Goal: Task Accomplishment & Management: Manage account settings

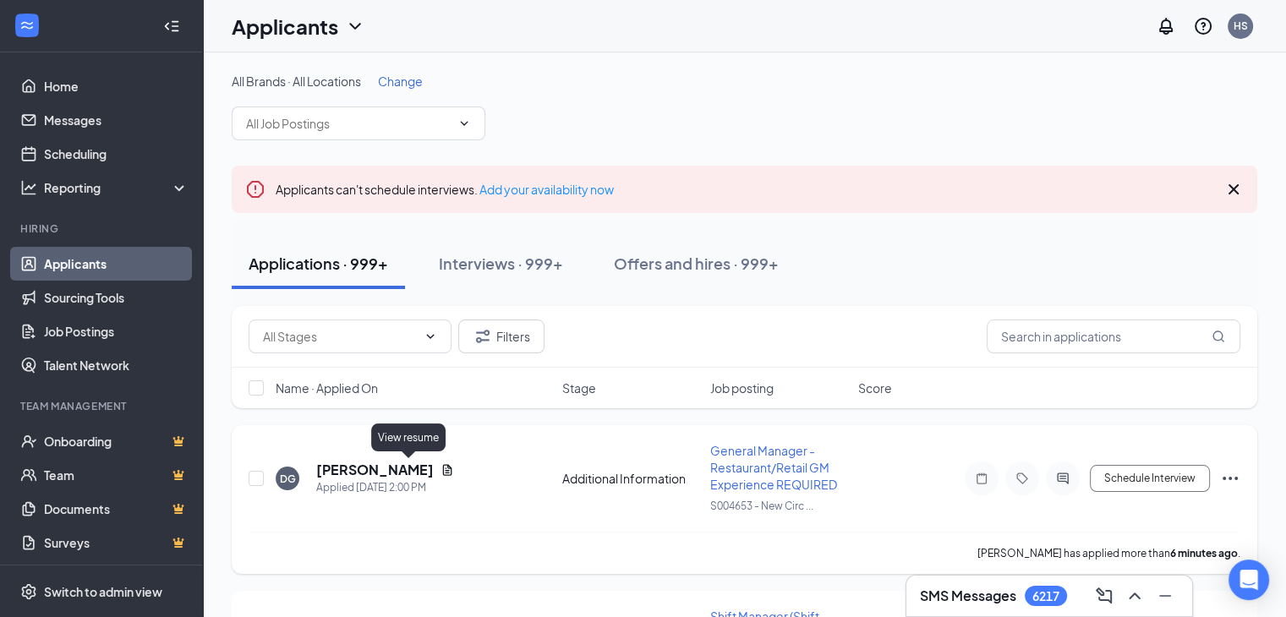
click at [441, 463] on icon "Document" at bounding box center [448, 470] width 14 height 14
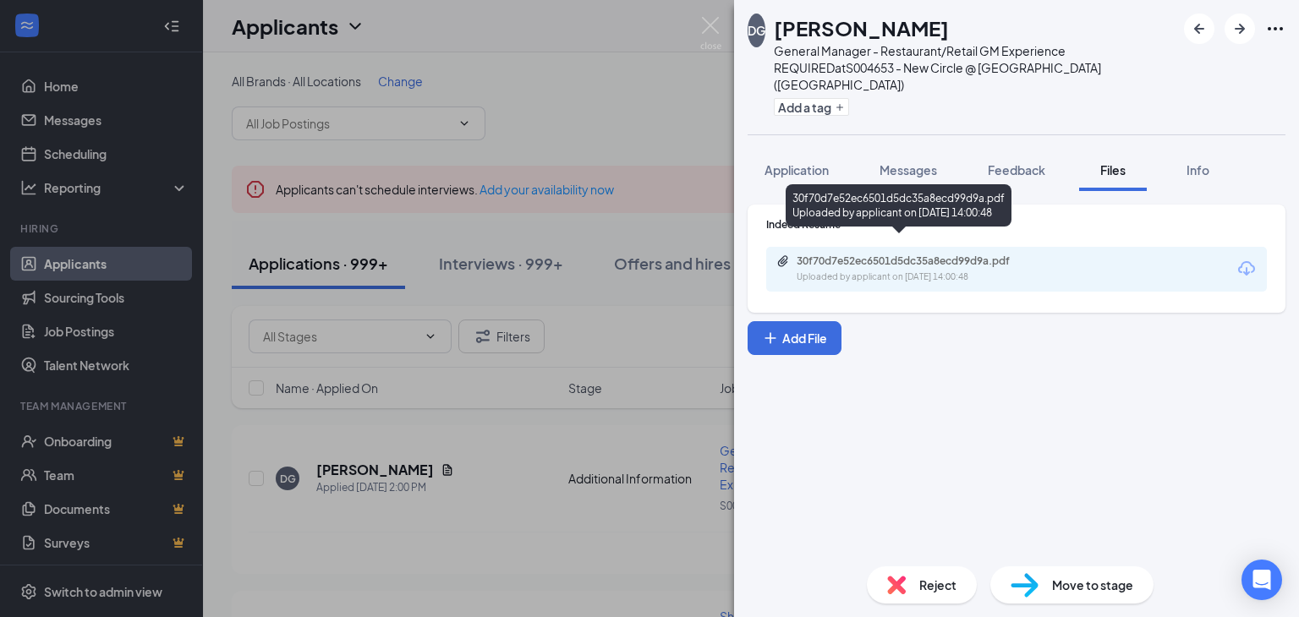
click at [928, 255] on div "30f70d7e52ec6501d5dc35a8ecd99d9a.pdf" at bounding box center [915, 262] width 237 height 14
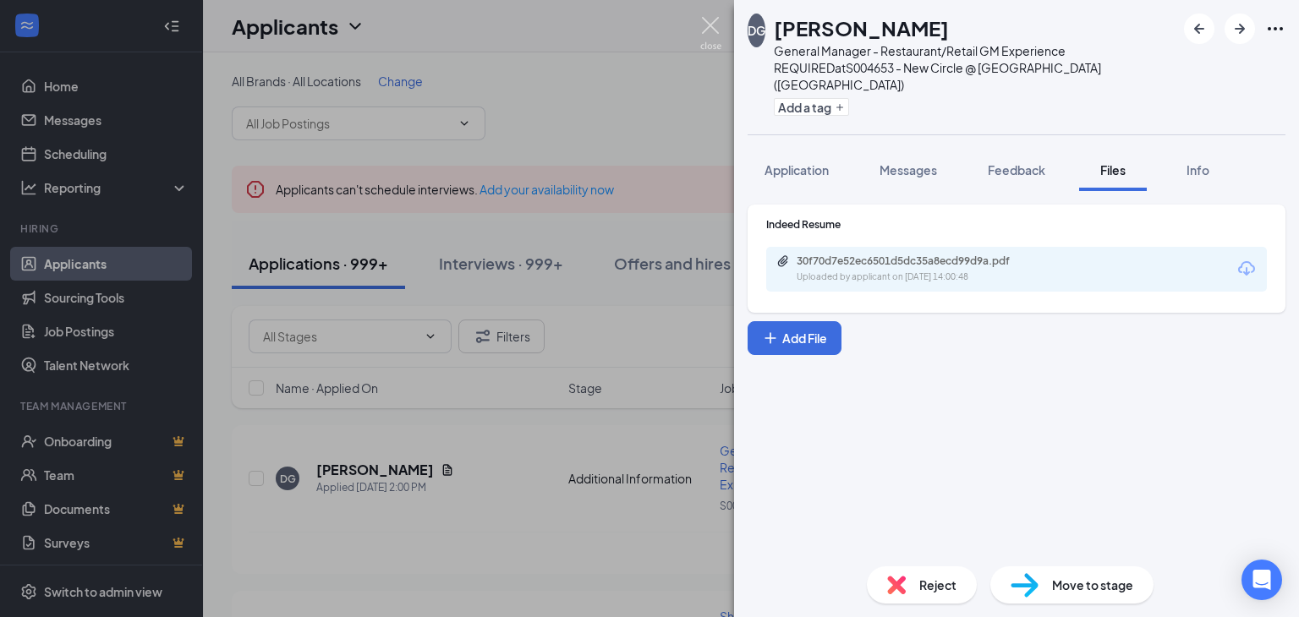
click at [717, 25] on img at bounding box center [710, 33] width 21 height 33
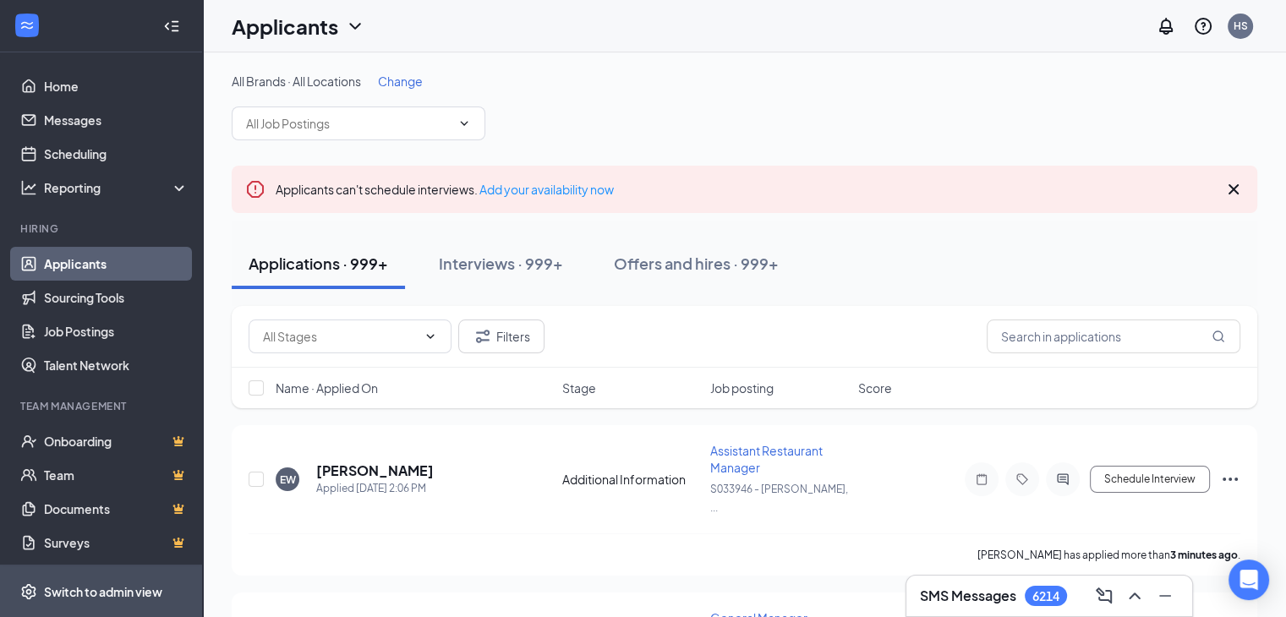
click at [94, 581] on span "Switch to admin view" at bounding box center [116, 592] width 145 height 52
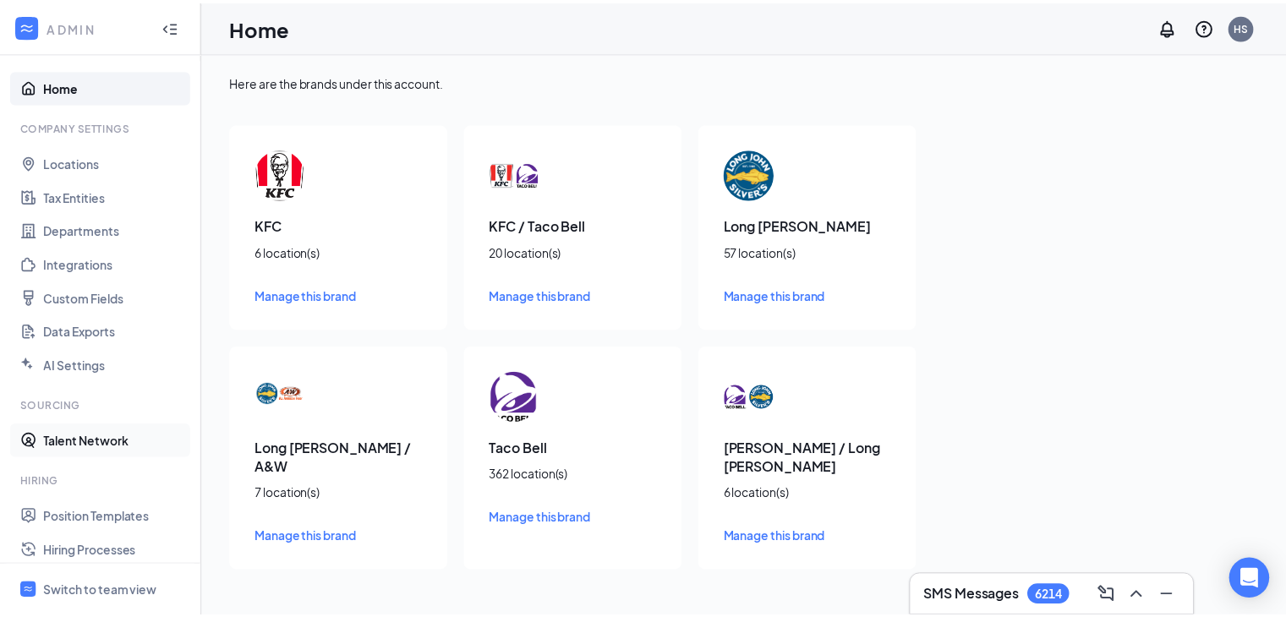
scroll to position [264, 0]
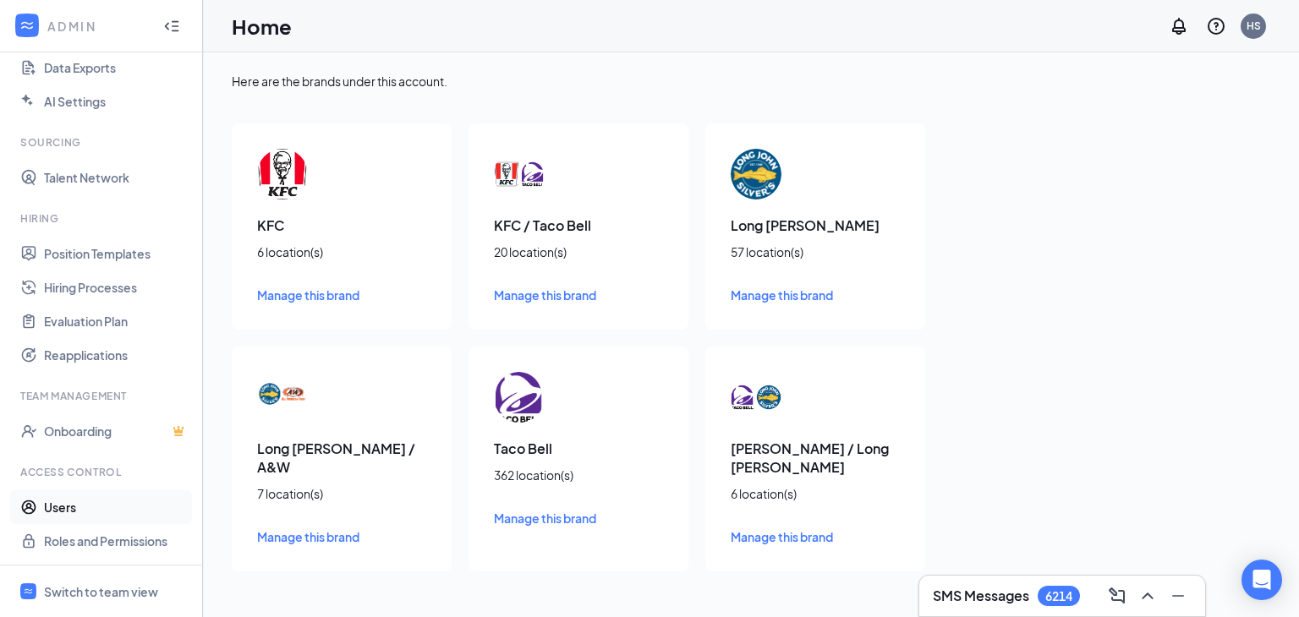
click at [59, 501] on link "Users" at bounding box center [116, 507] width 145 height 34
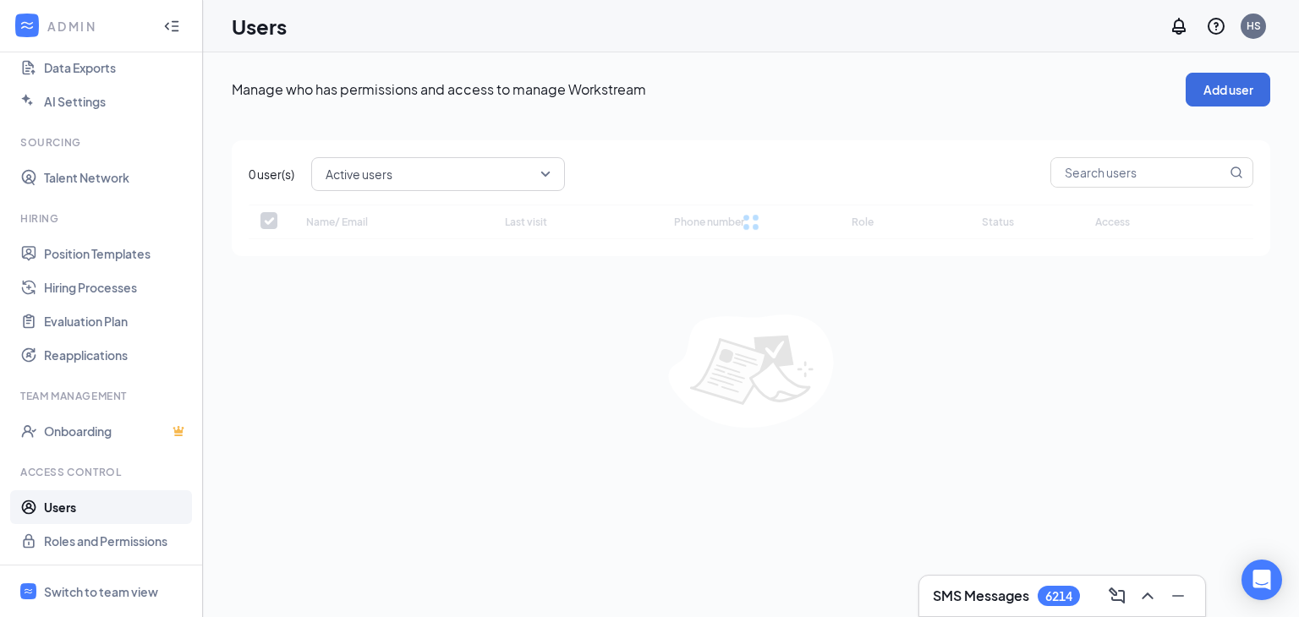
checkbox input "false"
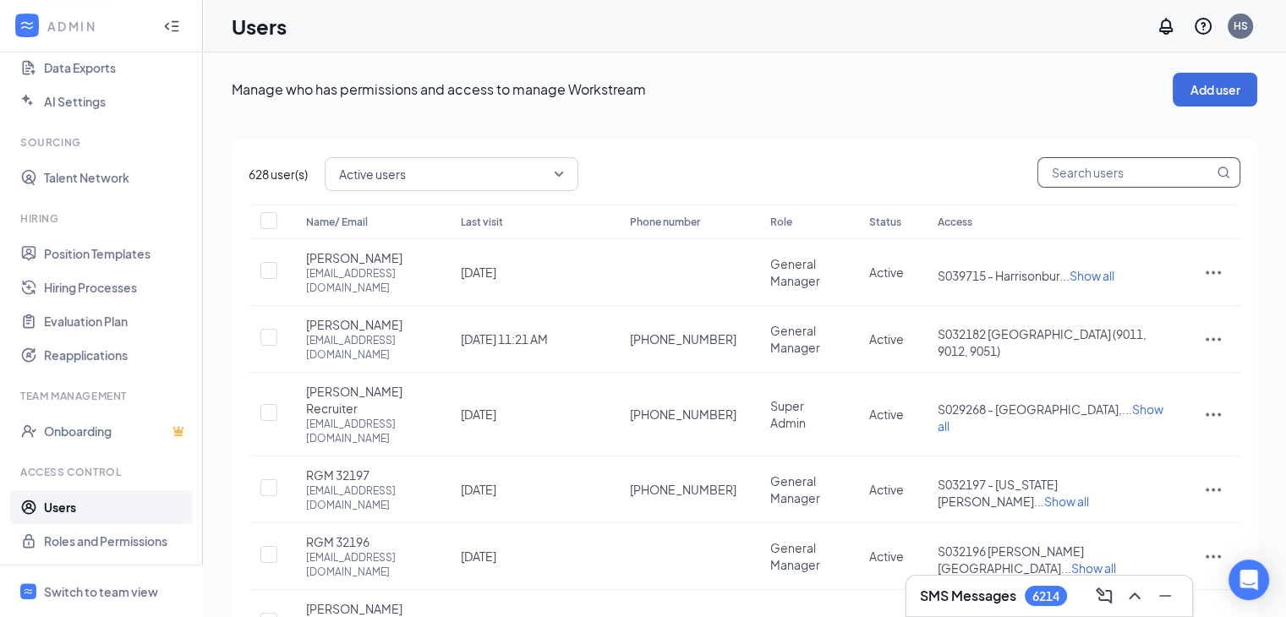
click at [1081, 175] on input "text" at bounding box center [1125, 172] width 175 height 29
type input "[PERSON_NAME]"
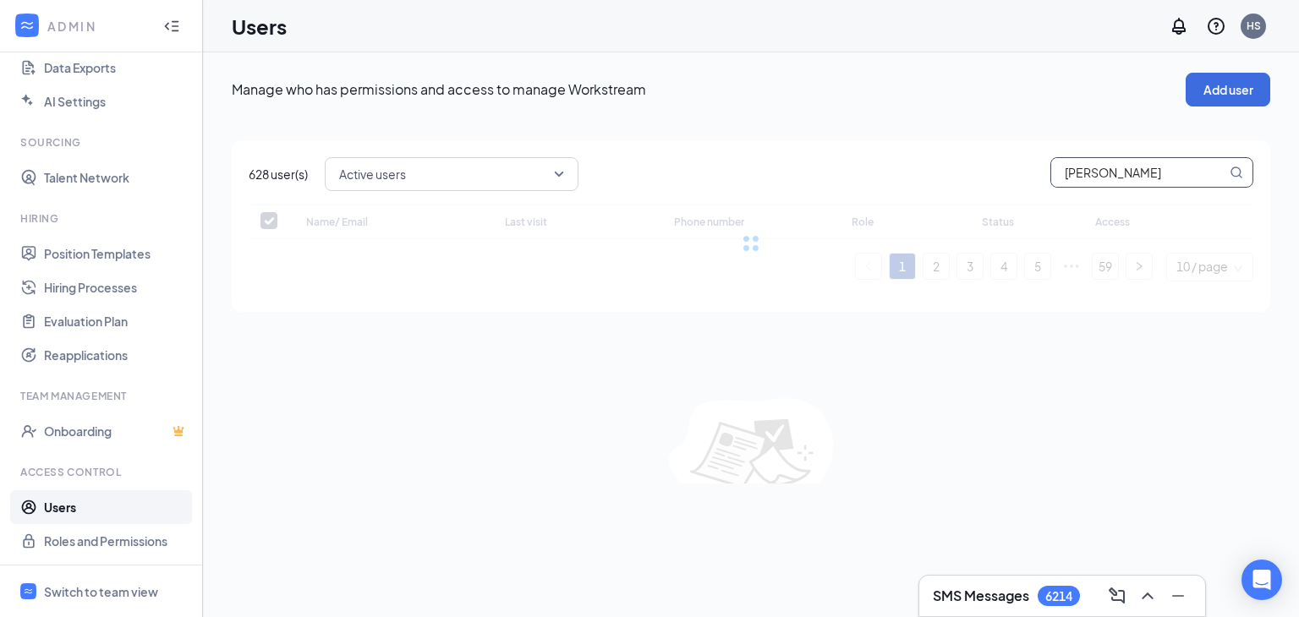
checkbox input "false"
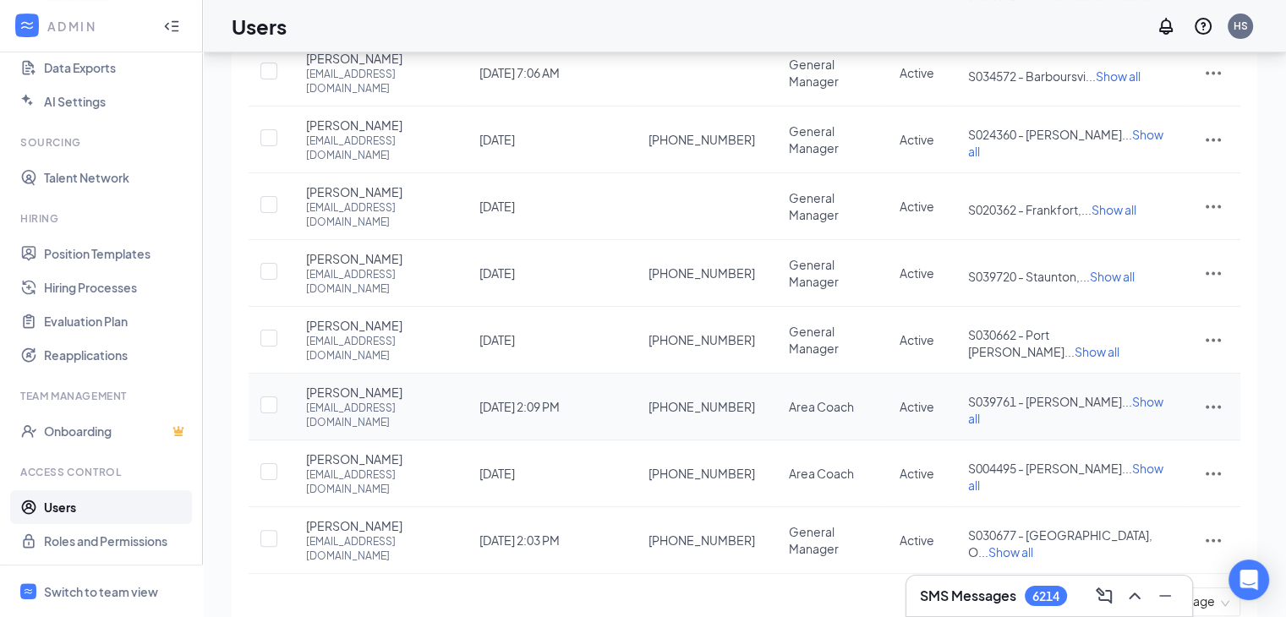
scroll to position [299, 0]
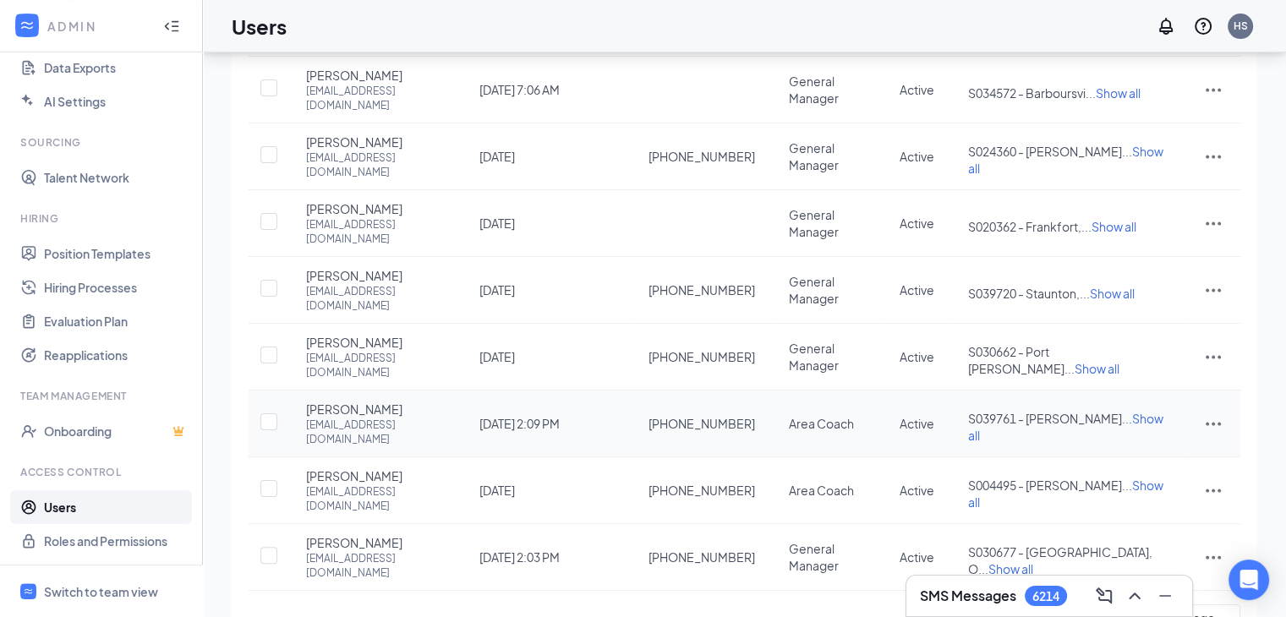
click at [1210, 414] on icon "ActionsIcon" at bounding box center [1213, 424] width 20 height 20
click at [1126, 406] on span "Edit user" at bounding box center [1128, 413] width 48 height 15
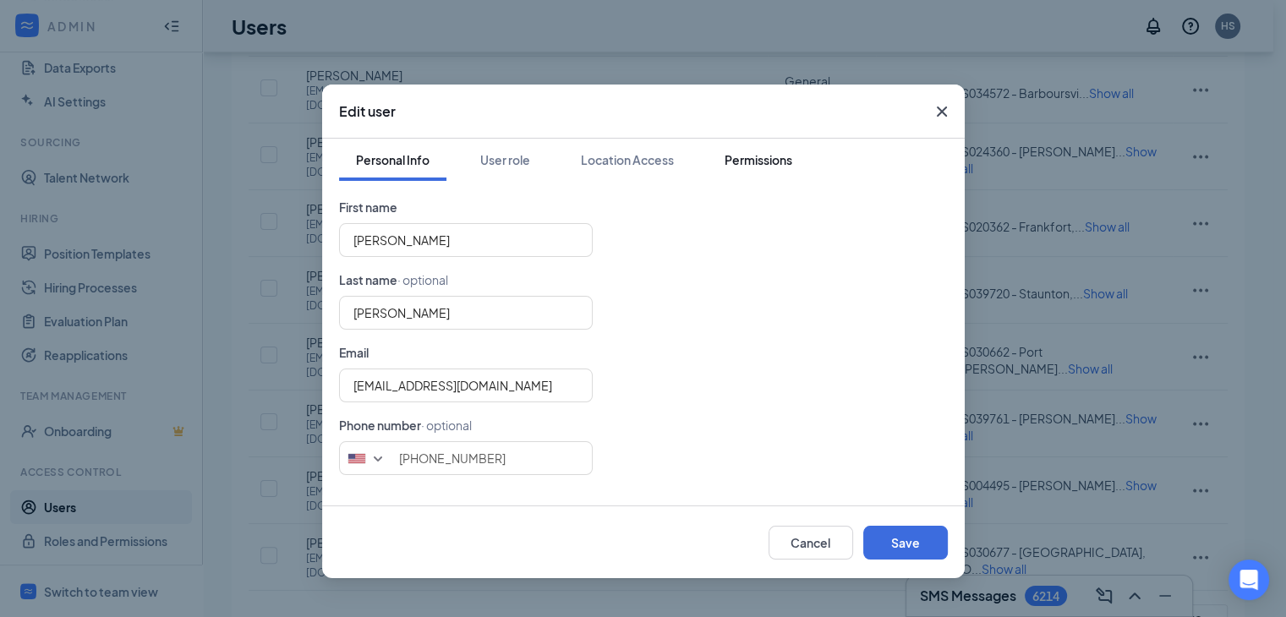
click at [745, 163] on div "Permissions" at bounding box center [759, 159] width 68 height 17
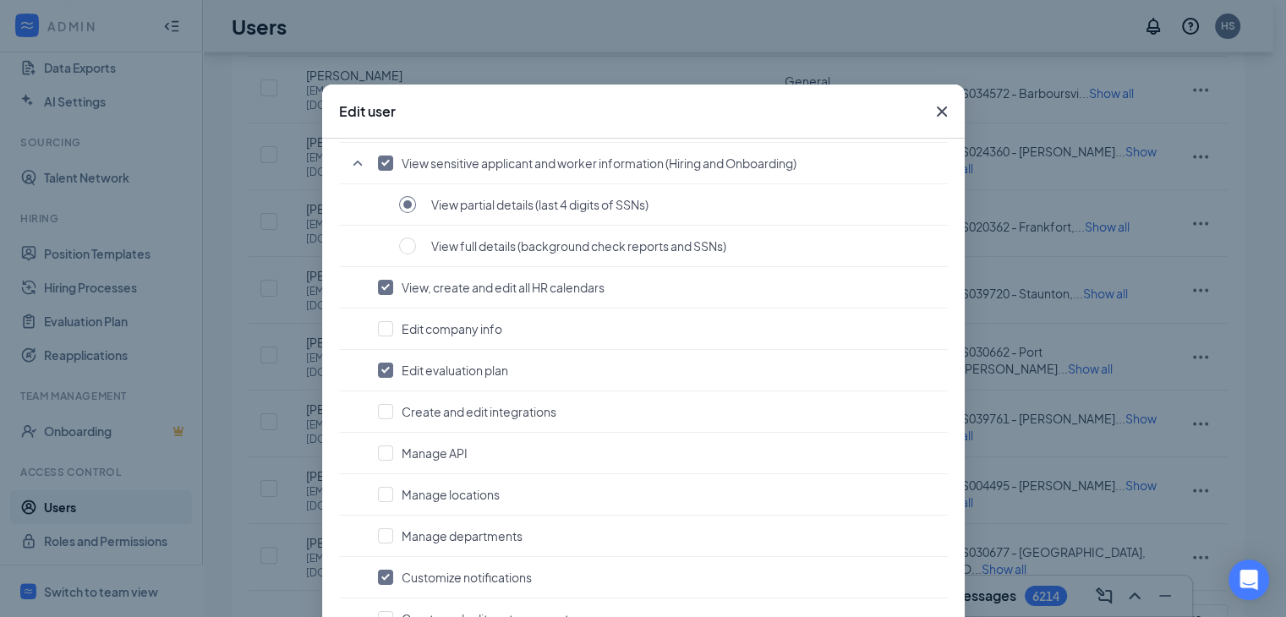
scroll to position [0, 0]
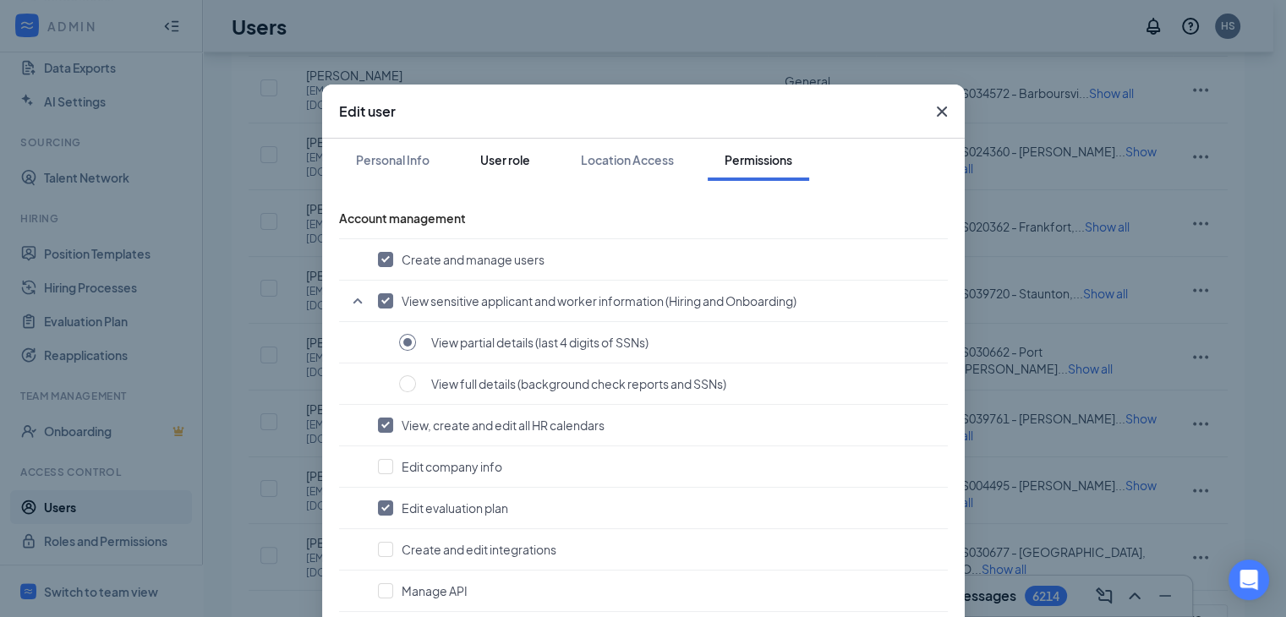
click at [480, 153] on div "User role" at bounding box center [505, 159] width 50 height 17
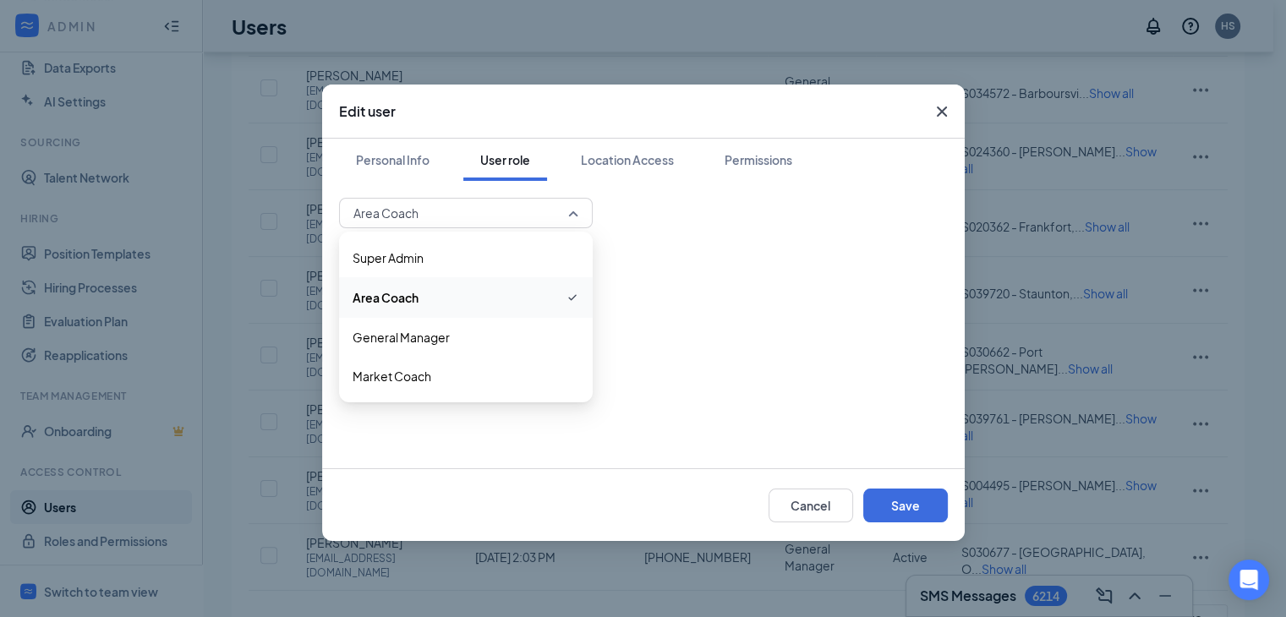
click at [541, 209] on span "Area Coach" at bounding box center [458, 212] width 210 height 25
click at [381, 288] on span "Area Coach" at bounding box center [386, 297] width 66 height 19
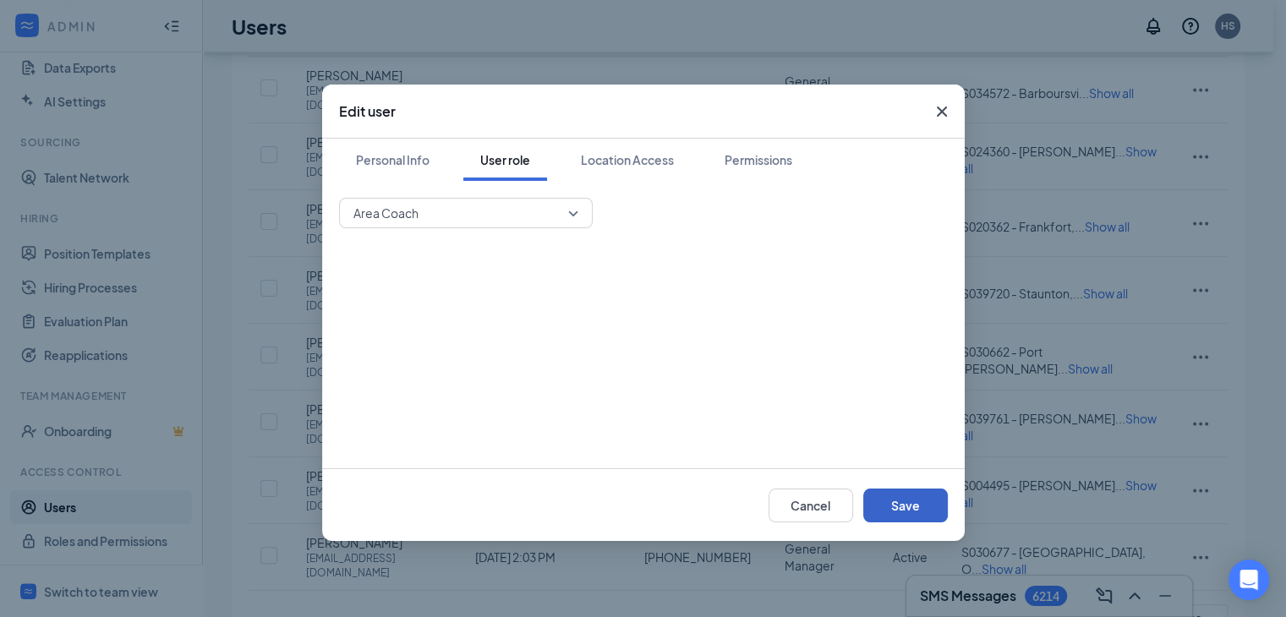
click at [889, 502] on button "Save" at bounding box center [905, 506] width 85 height 34
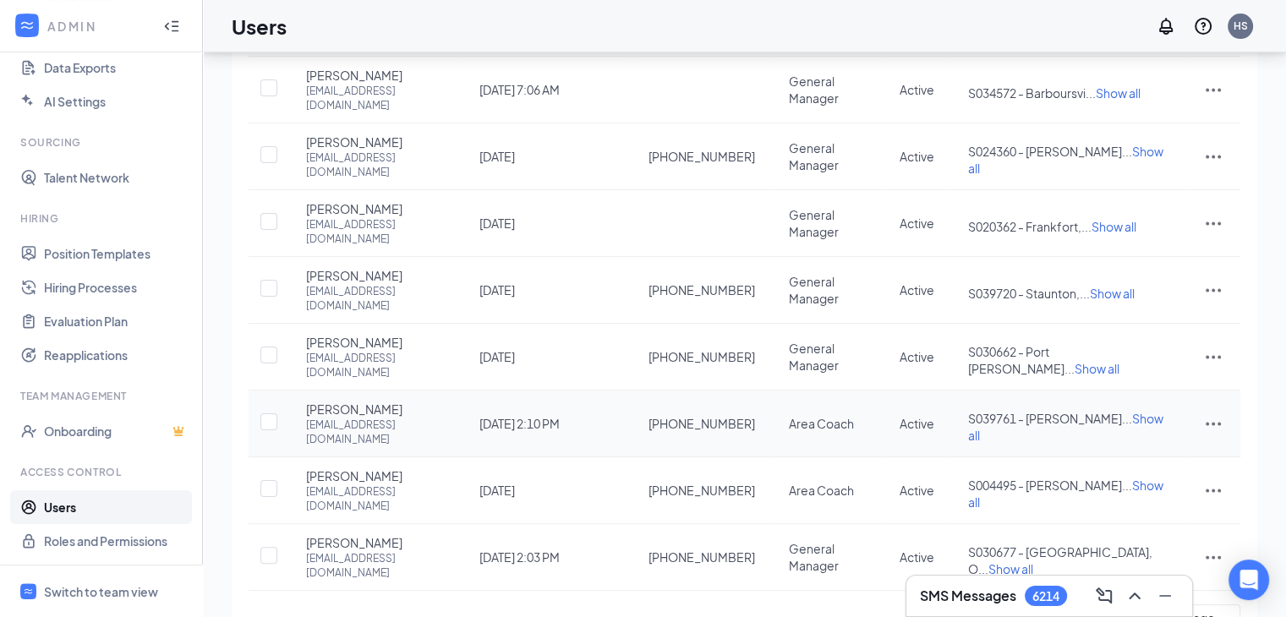
click at [1205, 414] on icon "ActionsIcon" at bounding box center [1213, 424] width 20 height 20
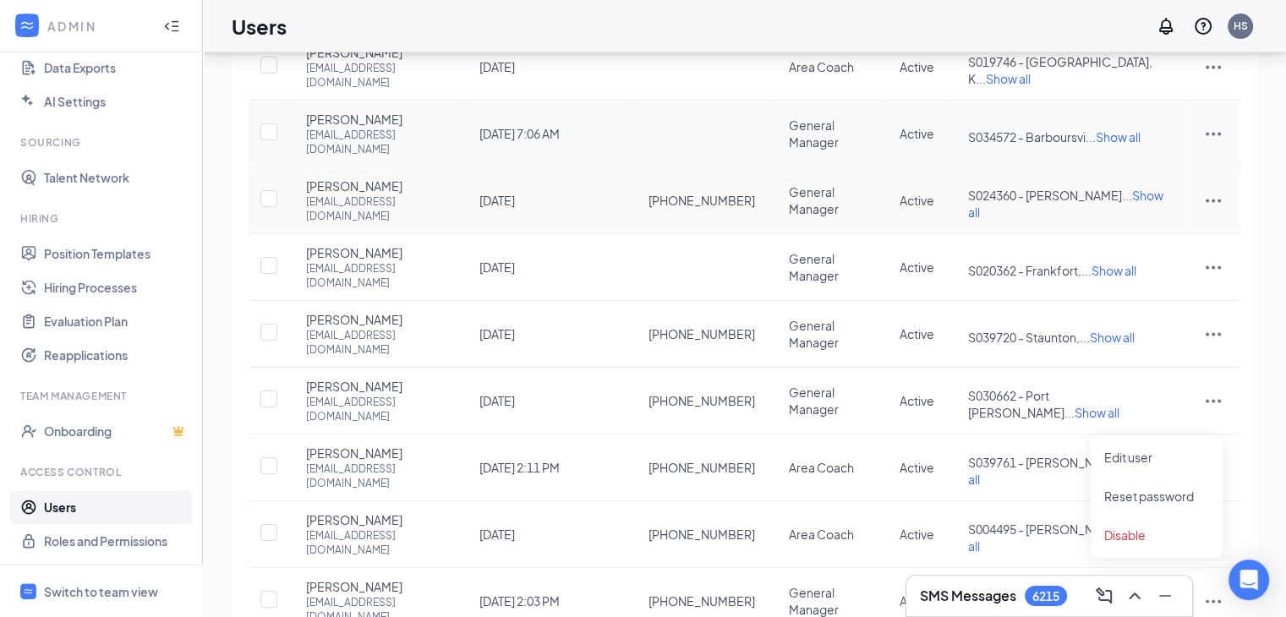
scroll to position [299, 0]
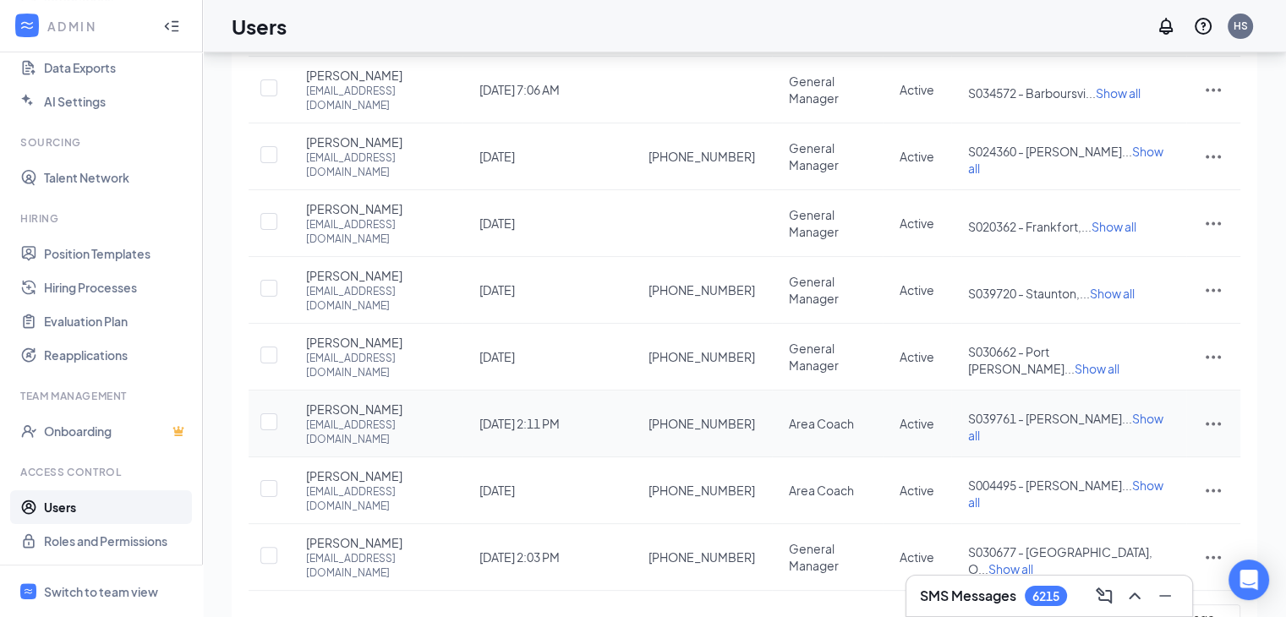
click at [362, 401] on span "[PERSON_NAME]" at bounding box center [354, 409] width 96 height 17
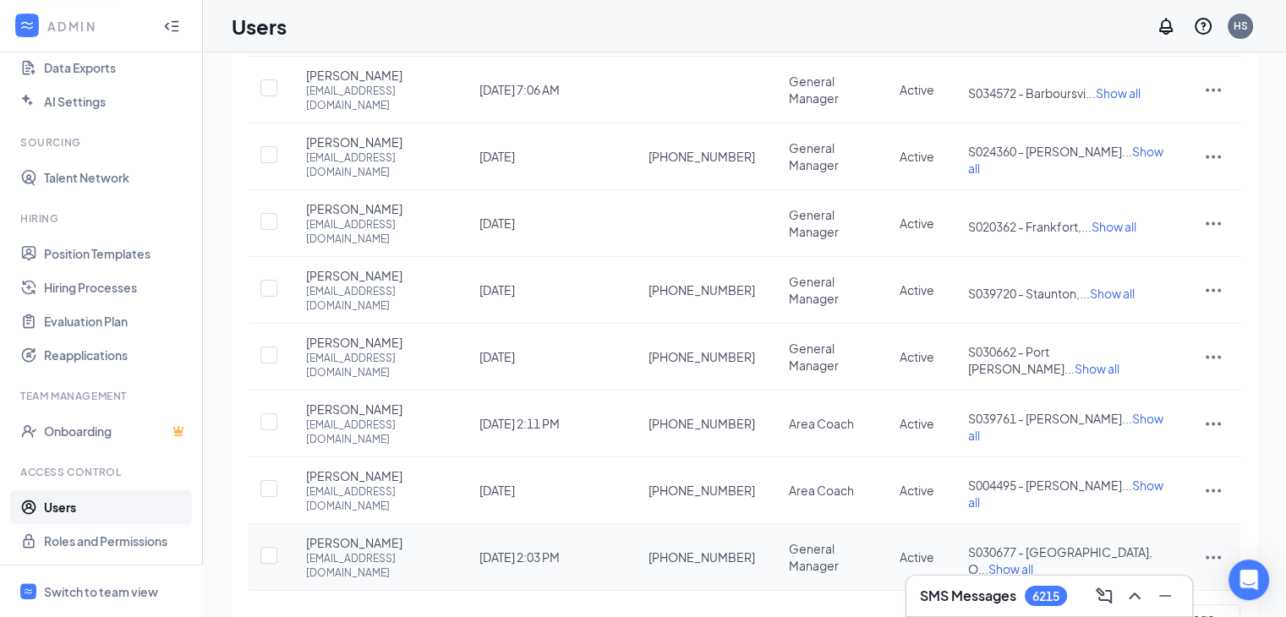
scroll to position [0, 0]
